Goal: Task Accomplishment & Management: Manage account settings

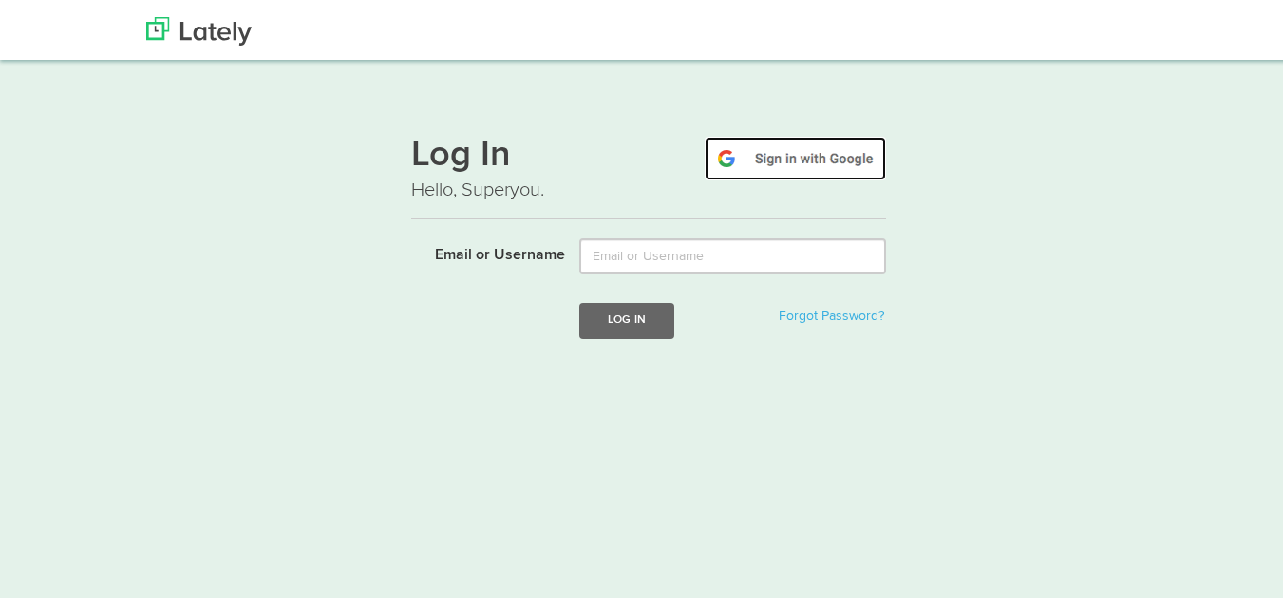
click at [820, 141] on img at bounding box center [795, 156] width 181 height 44
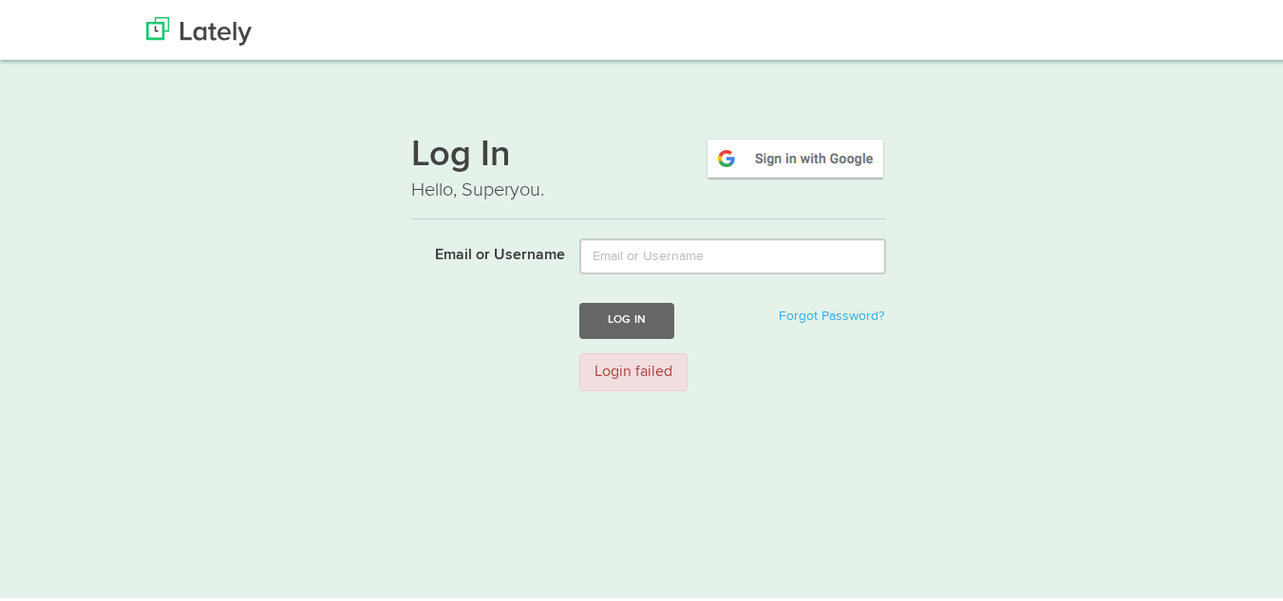
click at [800, 372] on div "Login failed" at bounding box center [732, 369] width 335 height 39
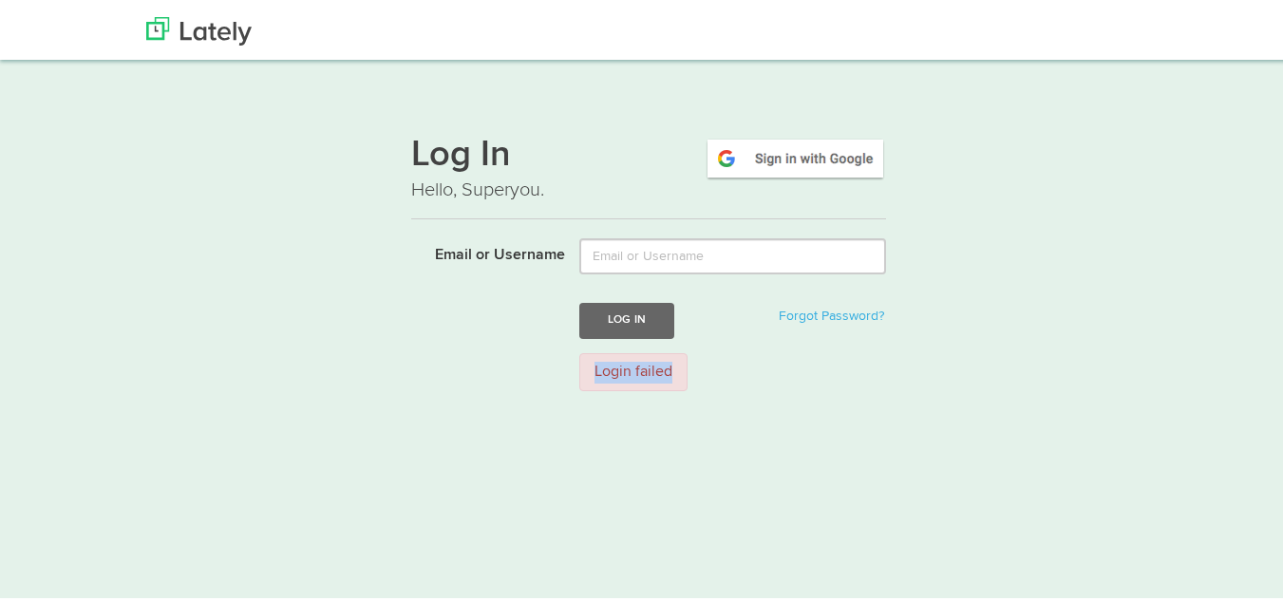
click at [800, 372] on div "Login failed" at bounding box center [732, 369] width 335 height 39
